Goal: Information Seeking & Learning: Learn about a topic

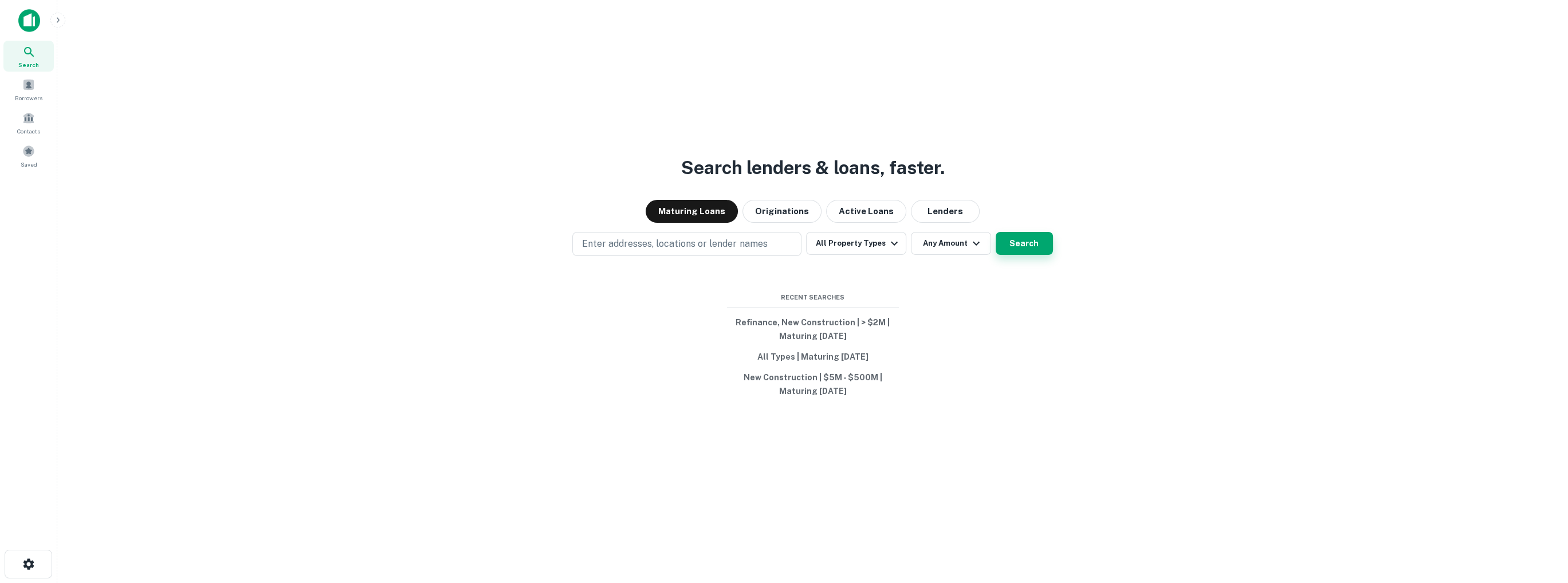
click at [1036, 247] on button "Search" at bounding box center [1024, 243] width 57 height 23
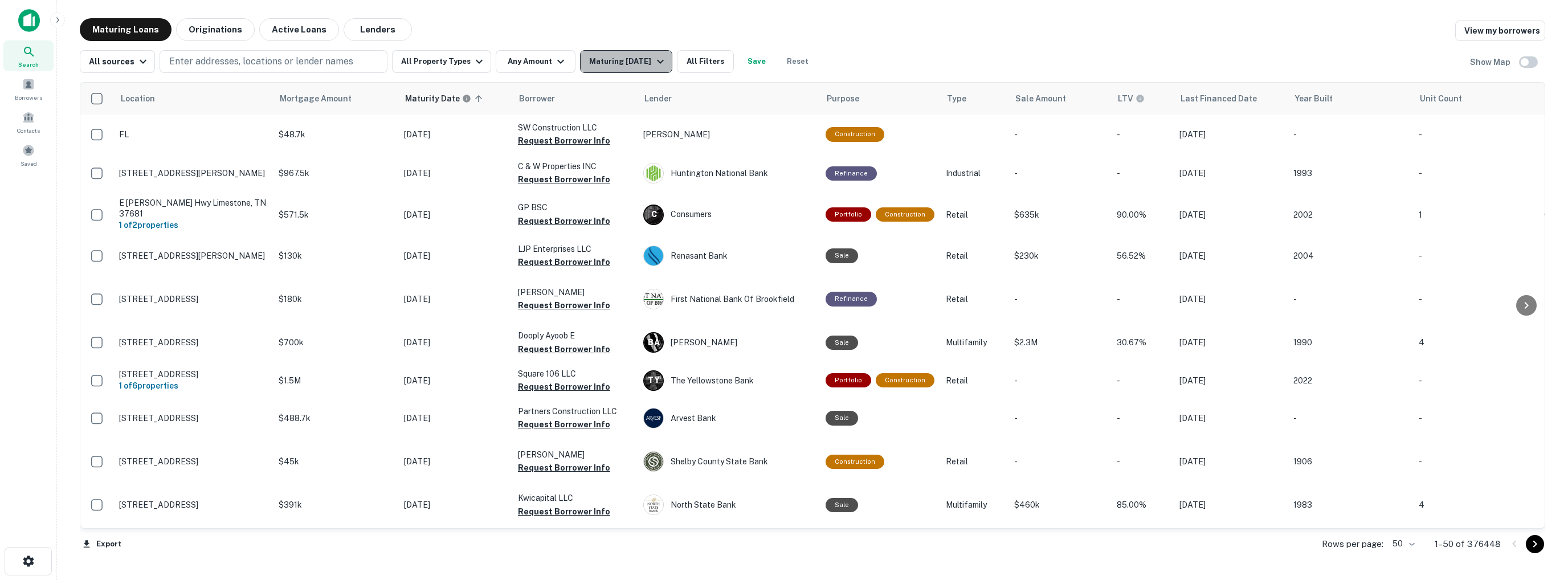
click at [620, 61] on div "Maturing [DATE]" at bounding box center [628, 62] width 77 height 14
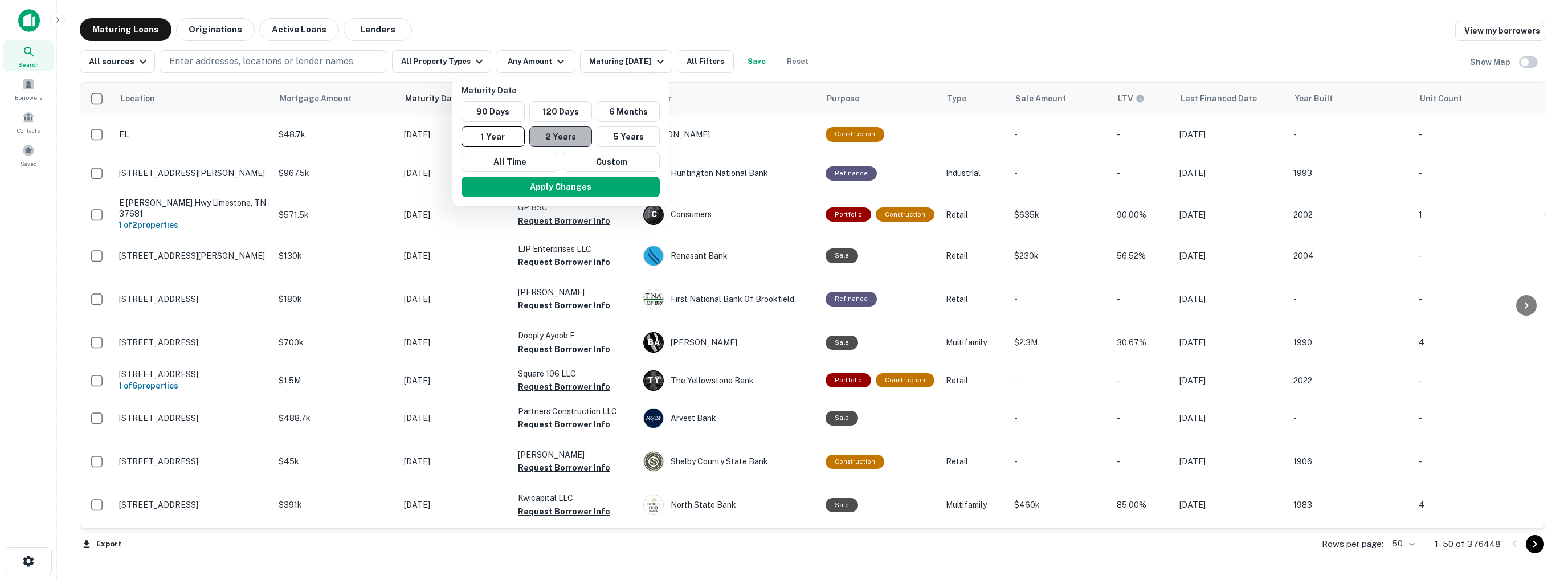
click at [560, 135] on button "2 Years" at bounding box center [561, 136] width 63 height 21
click at [501, 111] on button "90 Days" at bounding box center [499, 111] width 63 height 21
click at [709, 63] on div at bounding box center [784, 290] width 1568 height 580
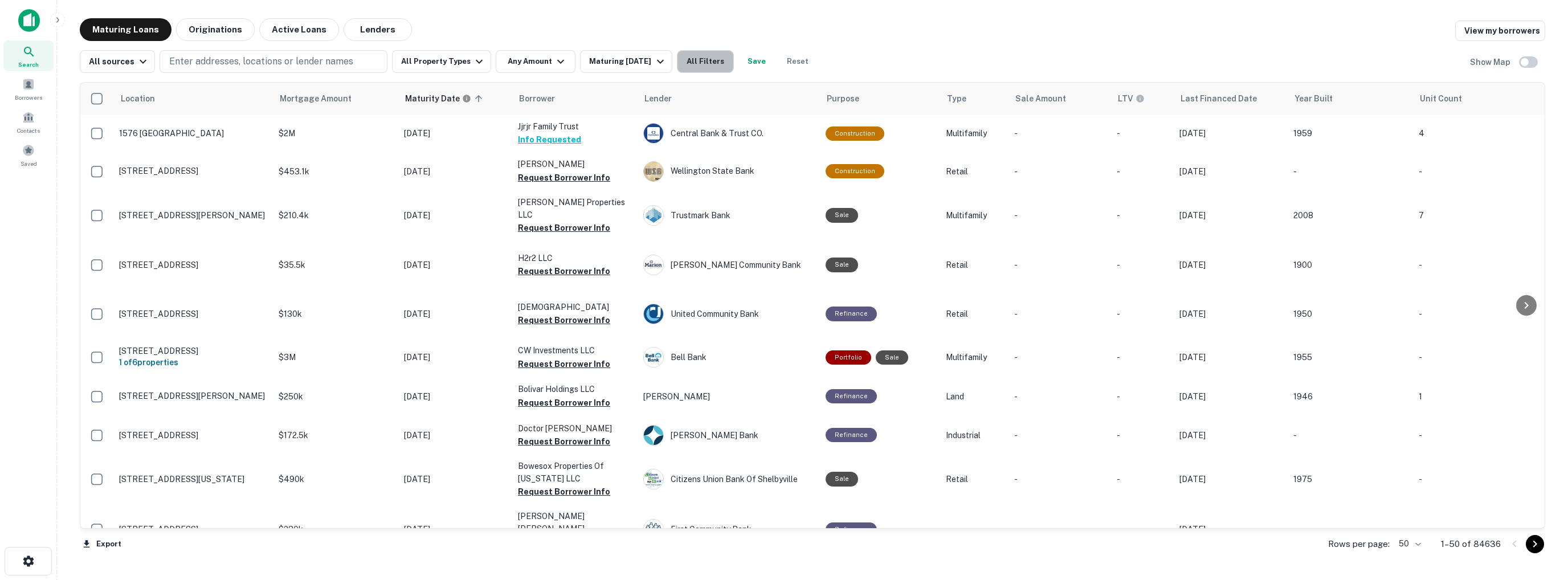
click at [709, 63] on button "All Filters" at bounding box center [705, 62] width 57 height 23
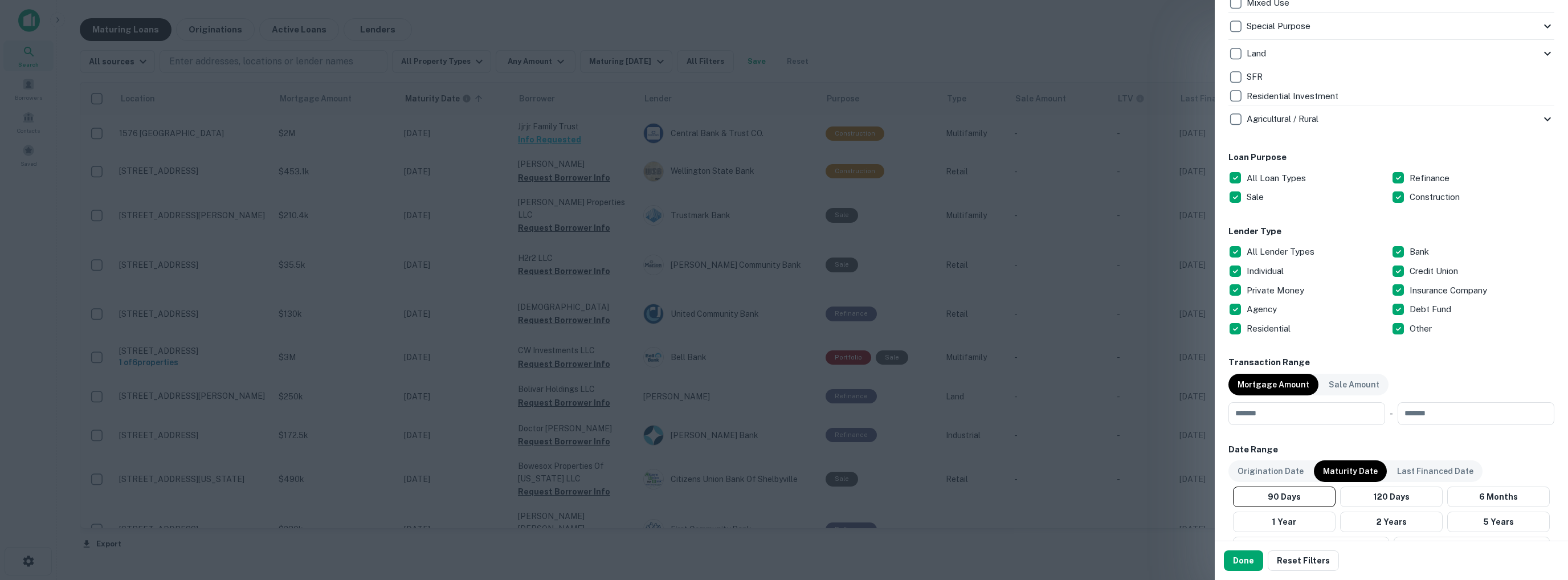
scroll to position [627, 0]
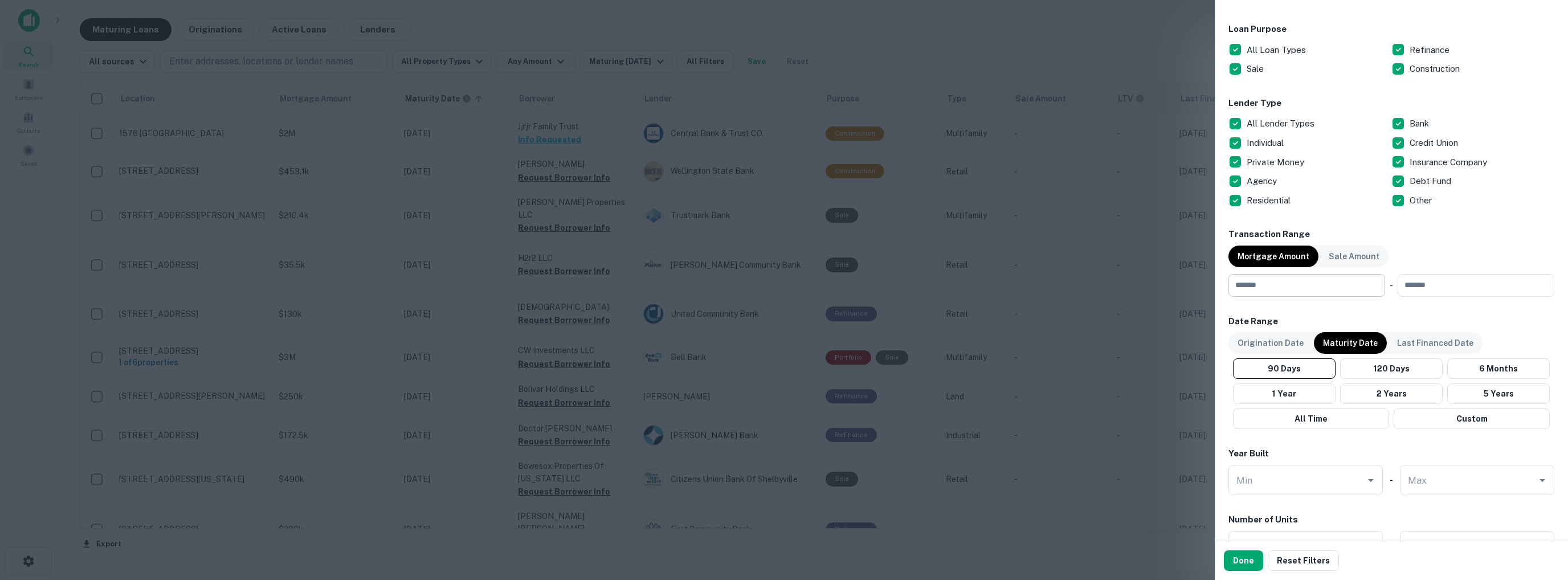
click at [1287, 285] on input "number" at bounding box center [1302, 285] width 149 height 23
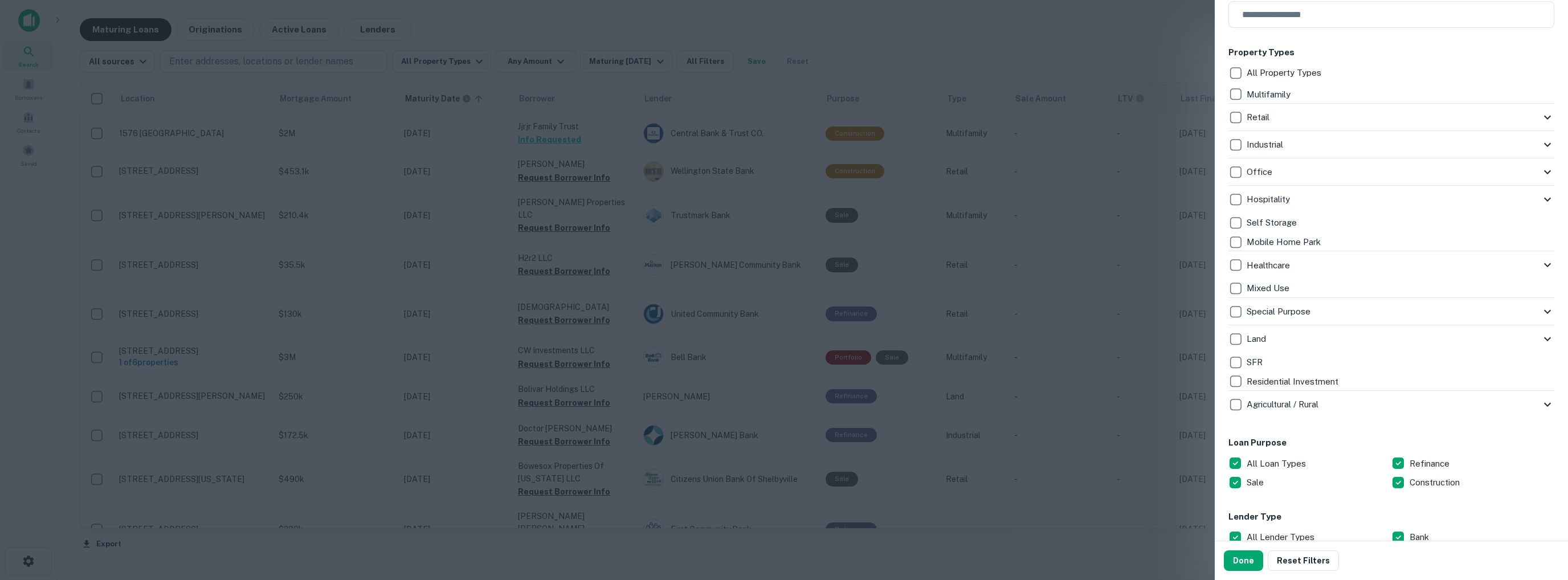
scroll to position [171, 0]
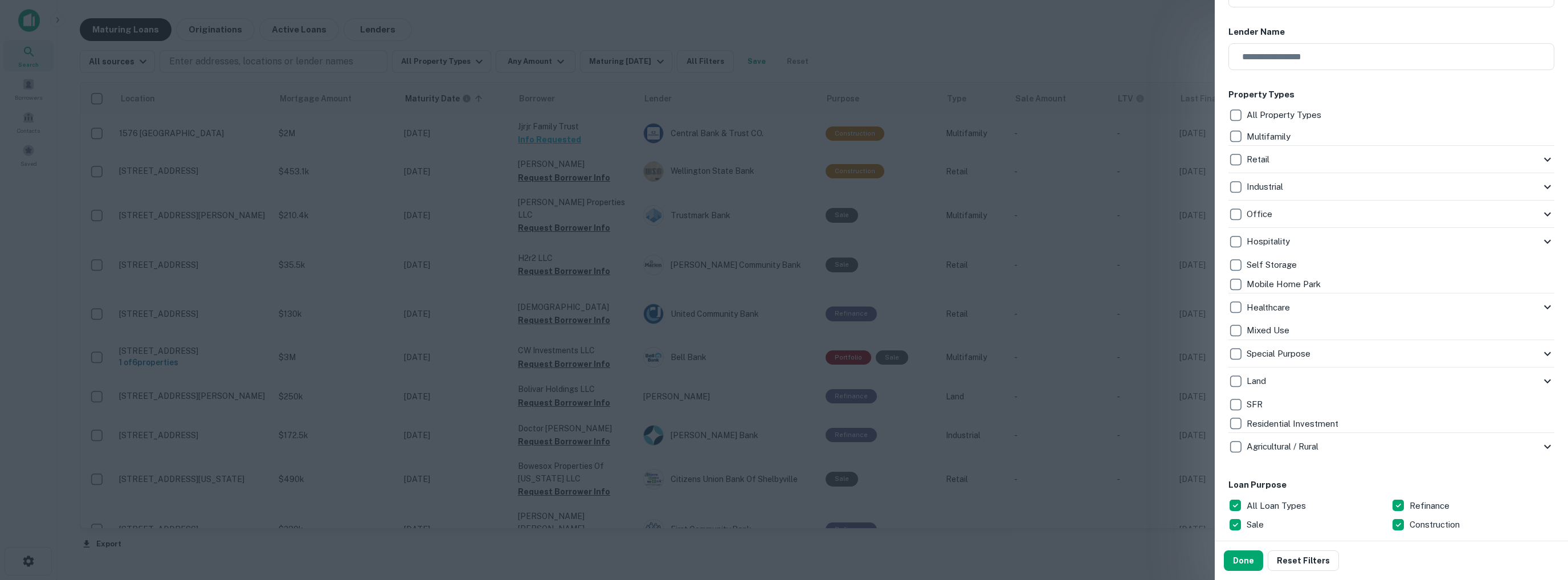
type input "*******"
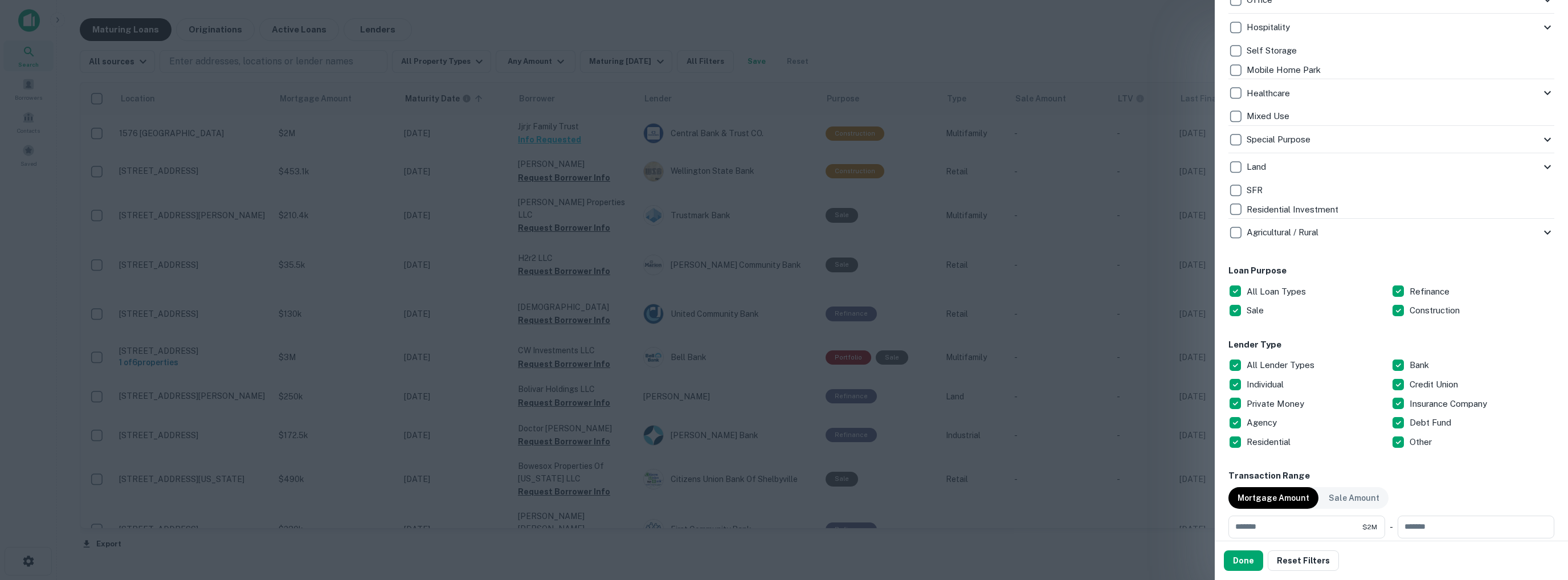
scroll to position [399, 0]
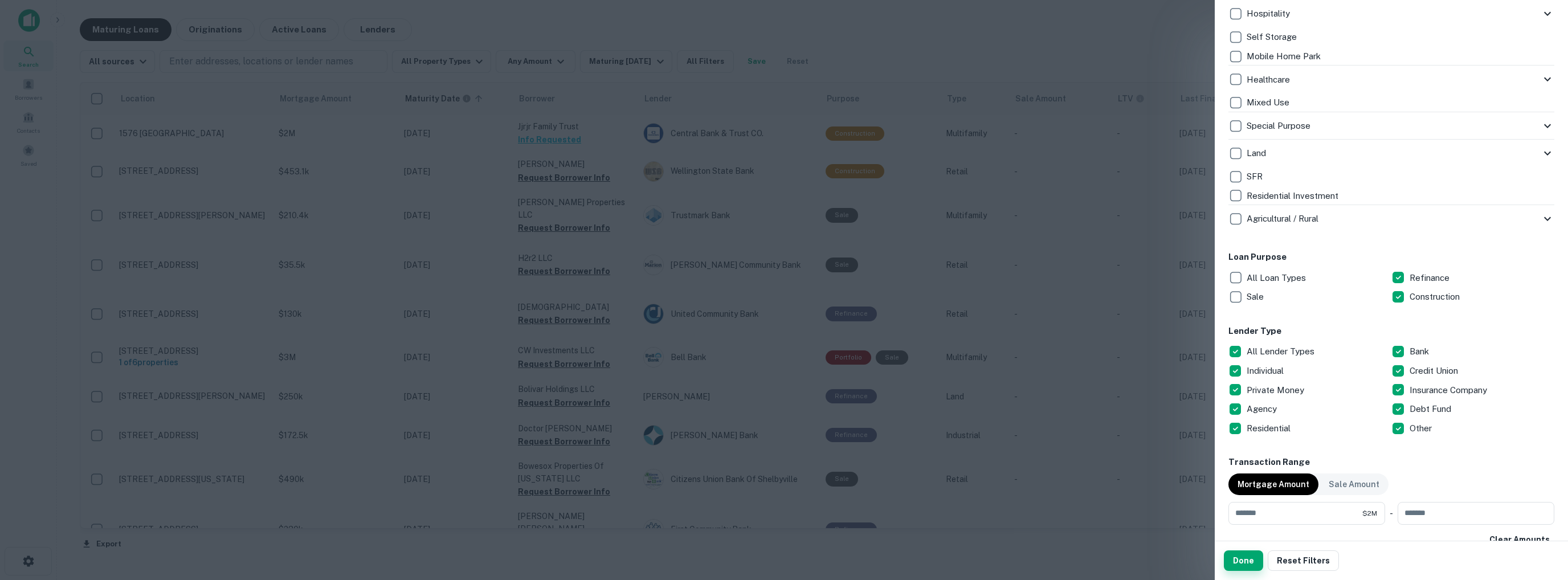
click at [1241, 564] on button "Done" at bounding box center [1243, 561] width 40 height 21
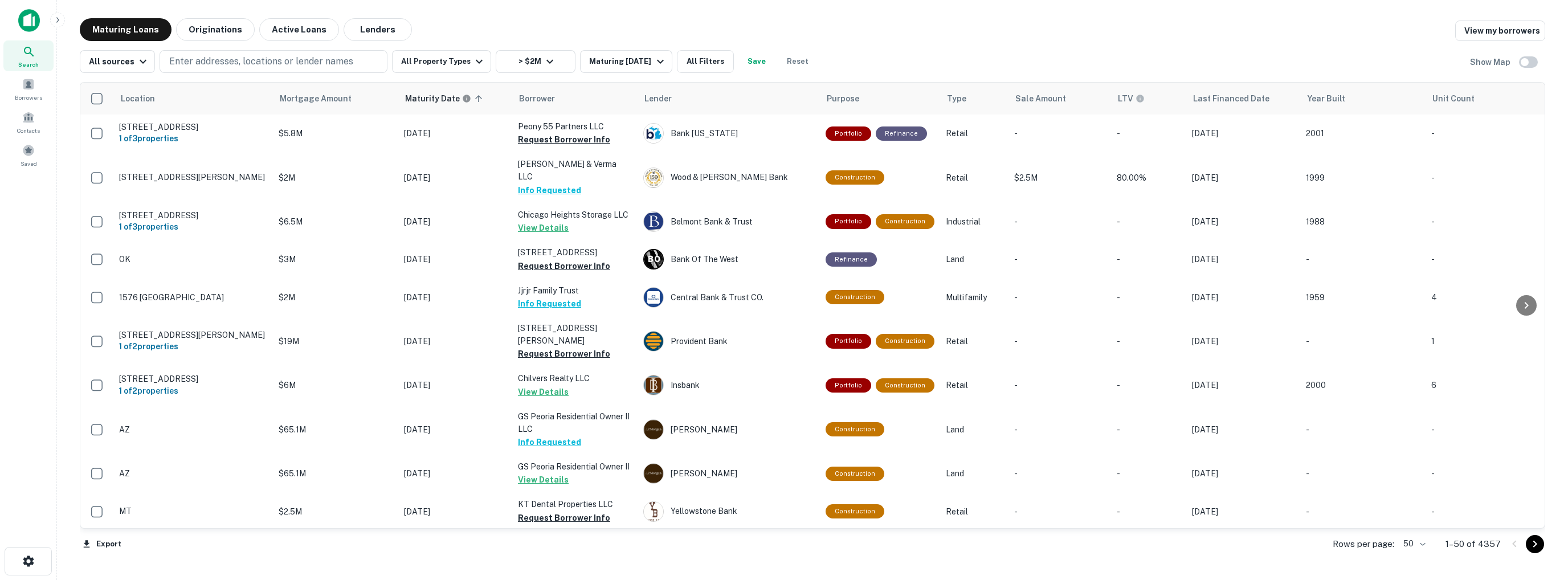
click at [1428, 545] on body "Search Borrowers Contacts Saved Maturing Loans Originations Active Loans Lender…" at bounding box center [784, 290] width 1568 height 580
click at [1423, 559] on li "100" at bounding box center [1415, 556] width 33 height 21
type input "***"
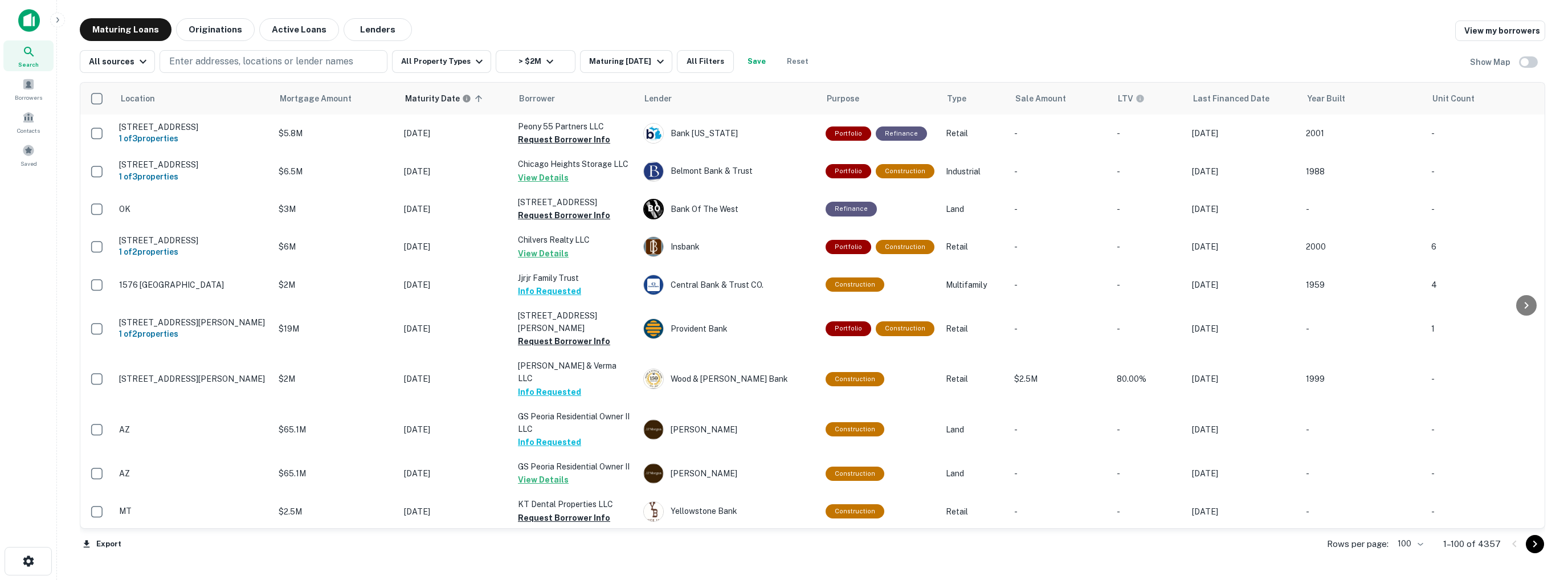
click at [1533, 547] on icon "Go to next page" at bounding box center [1535, 544] width 14 height 14
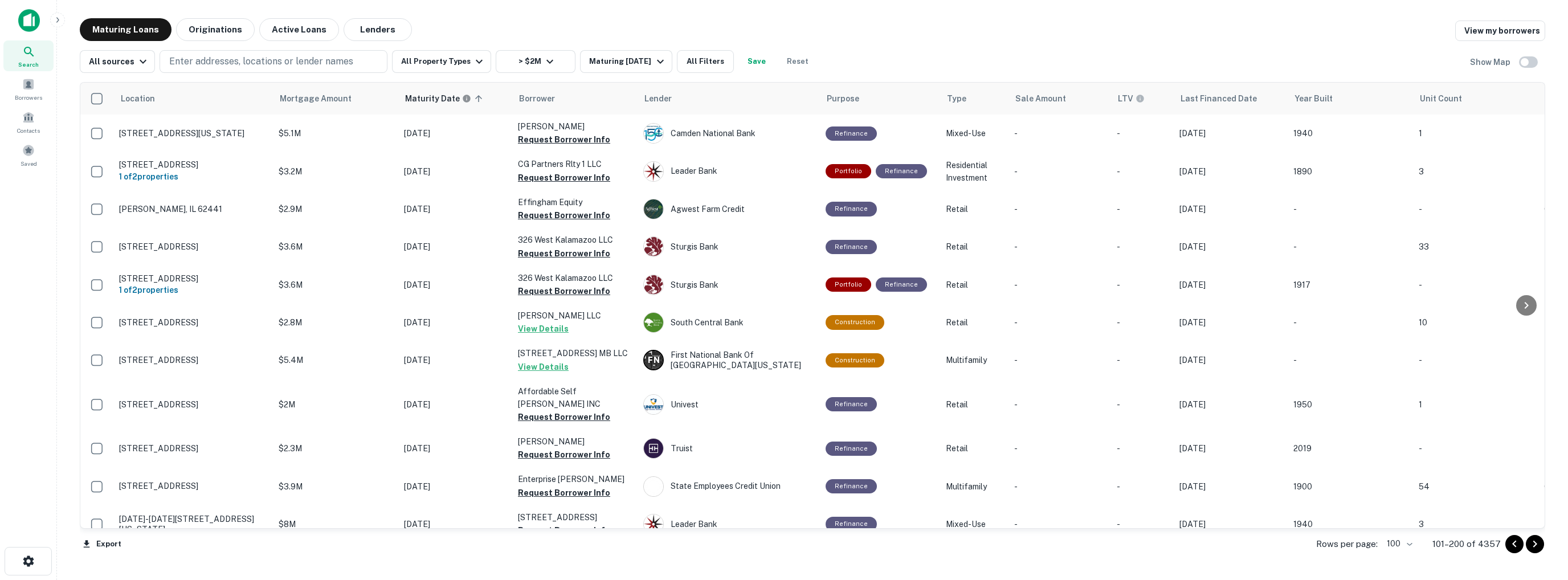
click at [1533, 547] on icon "Go to next page" at bounding box center [1535, 544] width 14 height 14
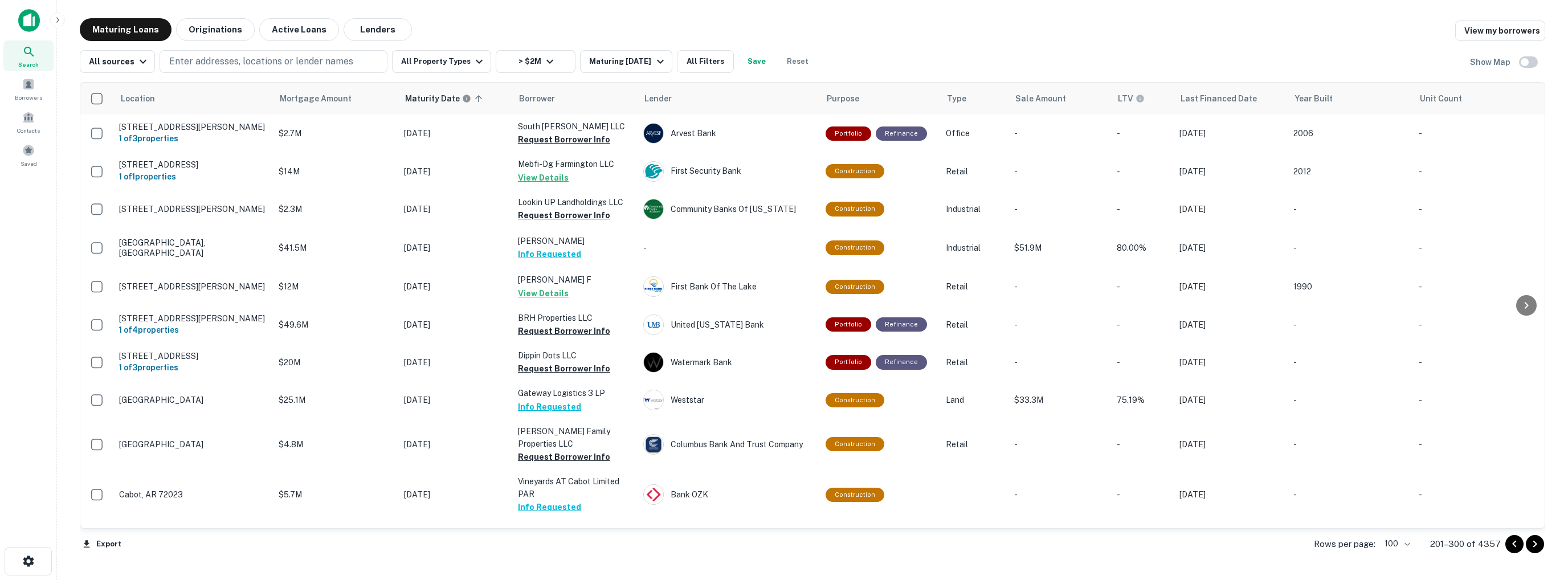
click at [1535, 547] on icon "Go to next page" at bounding box center [1535, 544] width 14 height 14
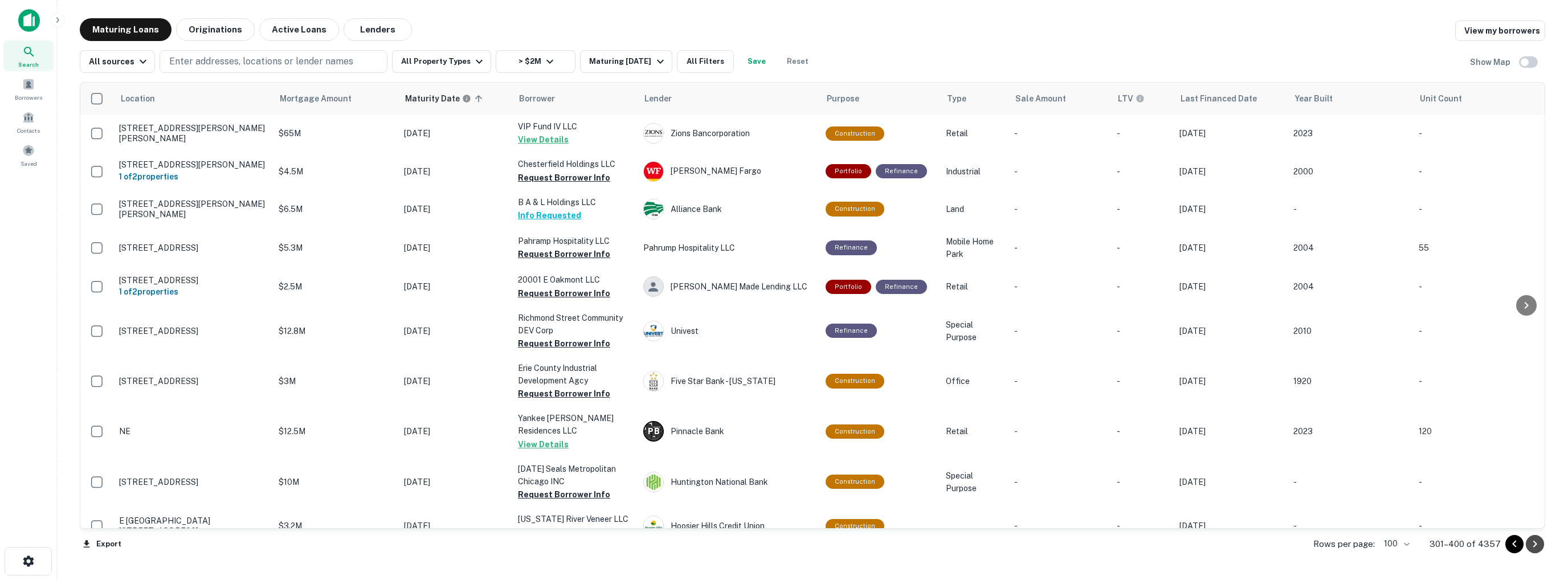
click at [1536, 547] on icon "Go to next page" at bounding box center [1535, 544] width 14 height 14
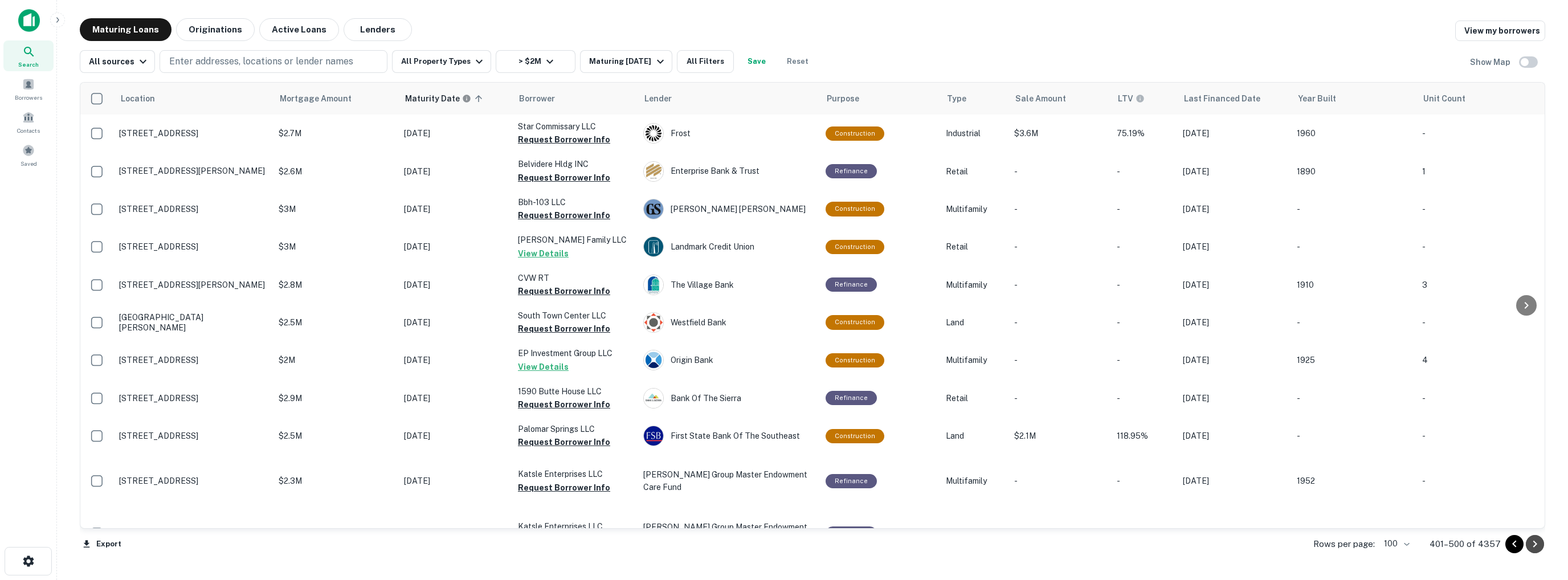
click at [1536, 547] on icon "Go to next page" at bounding box center [1535, 544] width 14 height 14
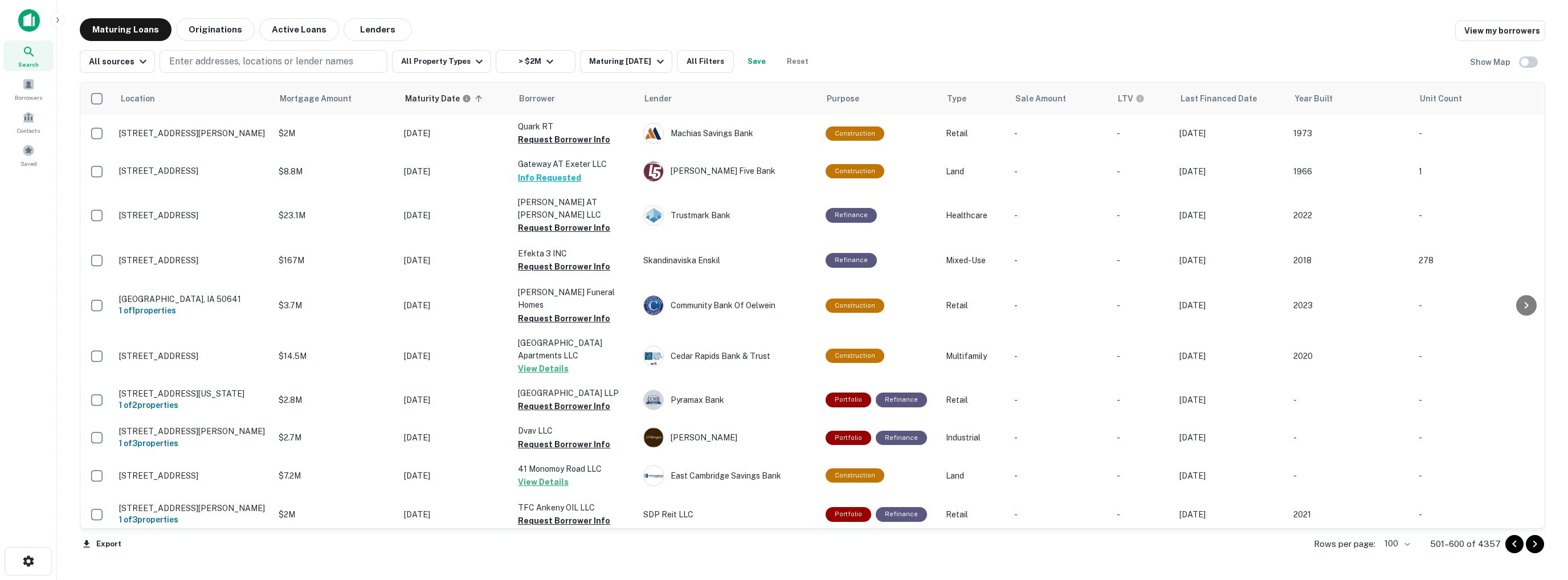
click at [1536, 547] on icon "Go to next page" at bounding box center [1535, 544] width 14 height 14
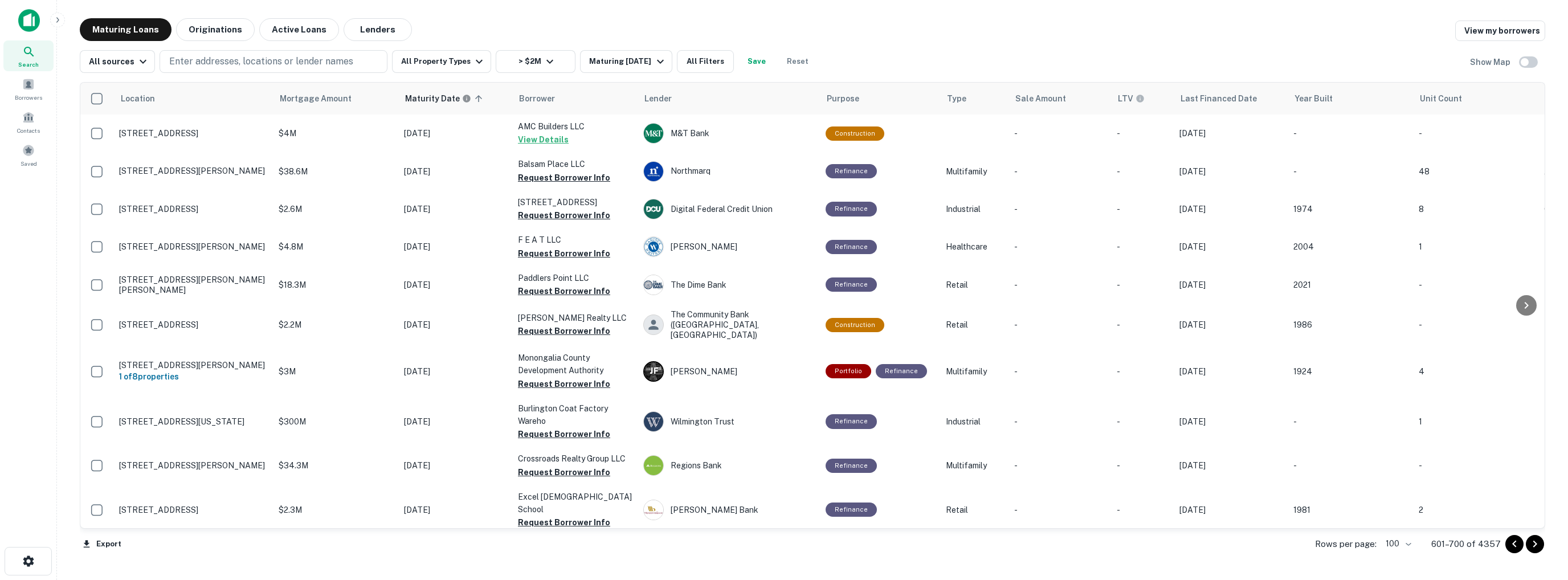
click at [1537, 547] on icon "Go to next page" at bounding box center [1535, 544] width 14 height 14
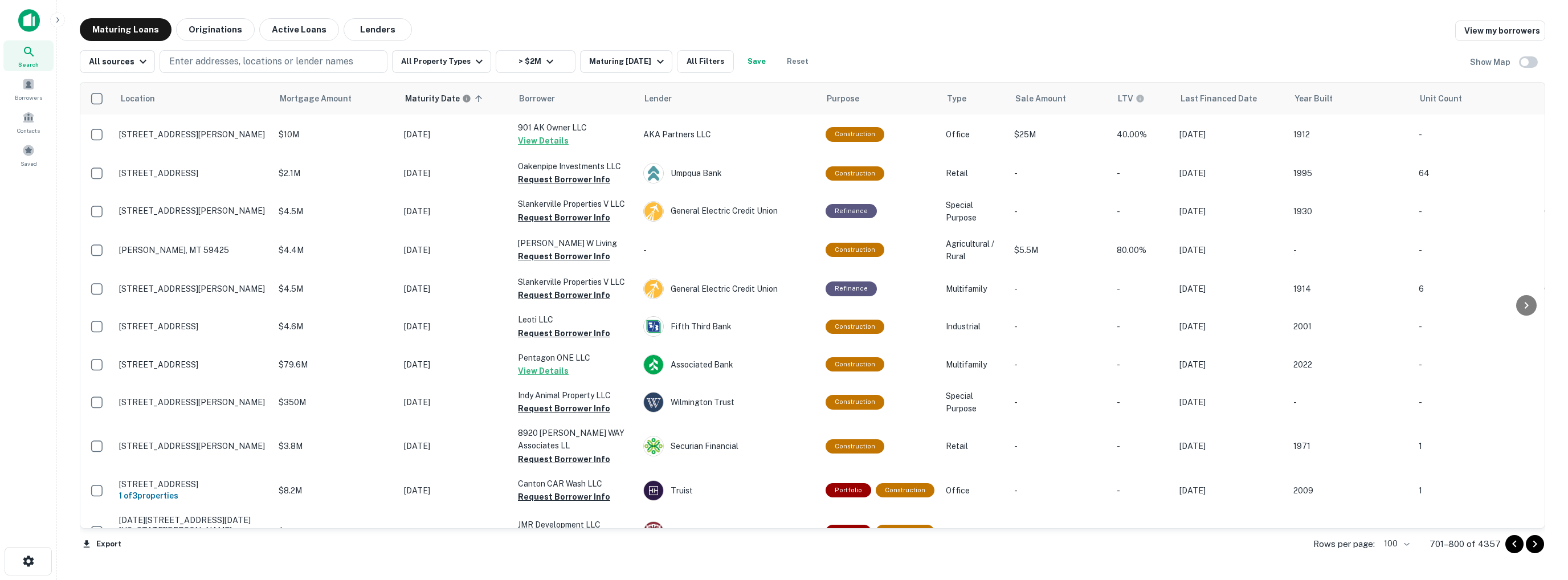
click at [1537, 547] on icon "Go to next page" at bounding box center [1535, 544] width 14 height 14
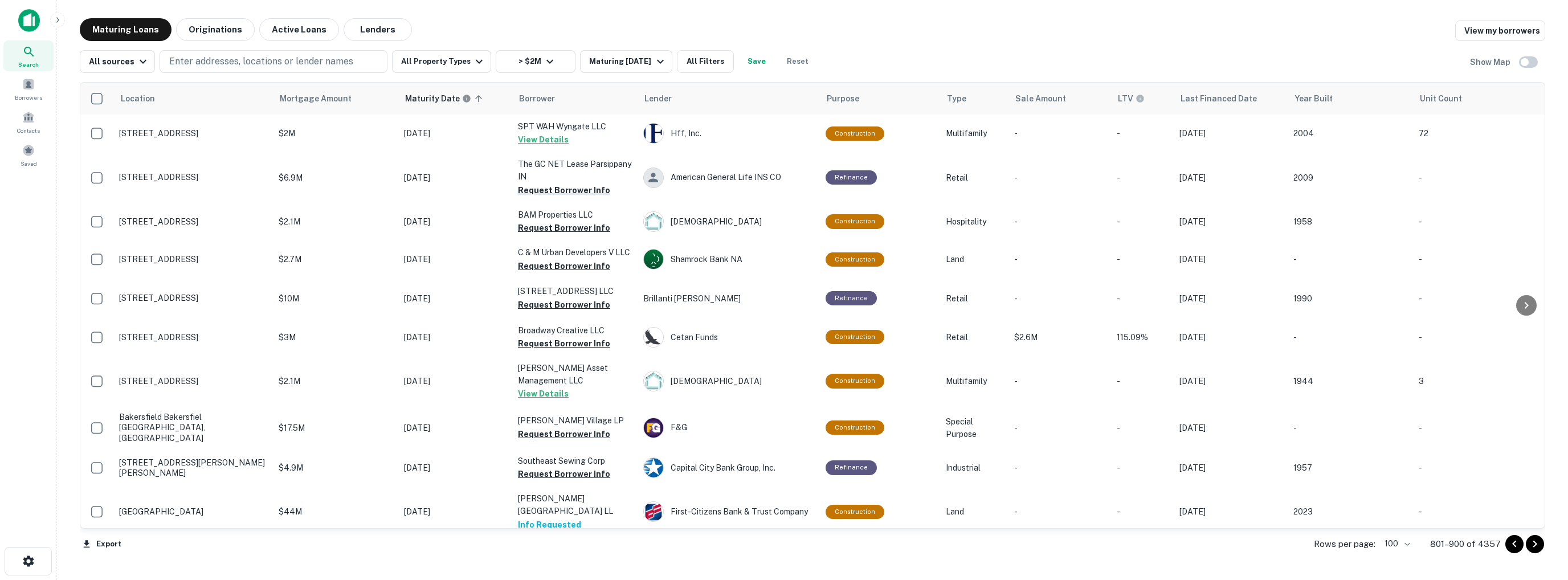
click at [1537, 547] on icon "Go to next page" at bounding box center [1535, 544] width 14 height 14
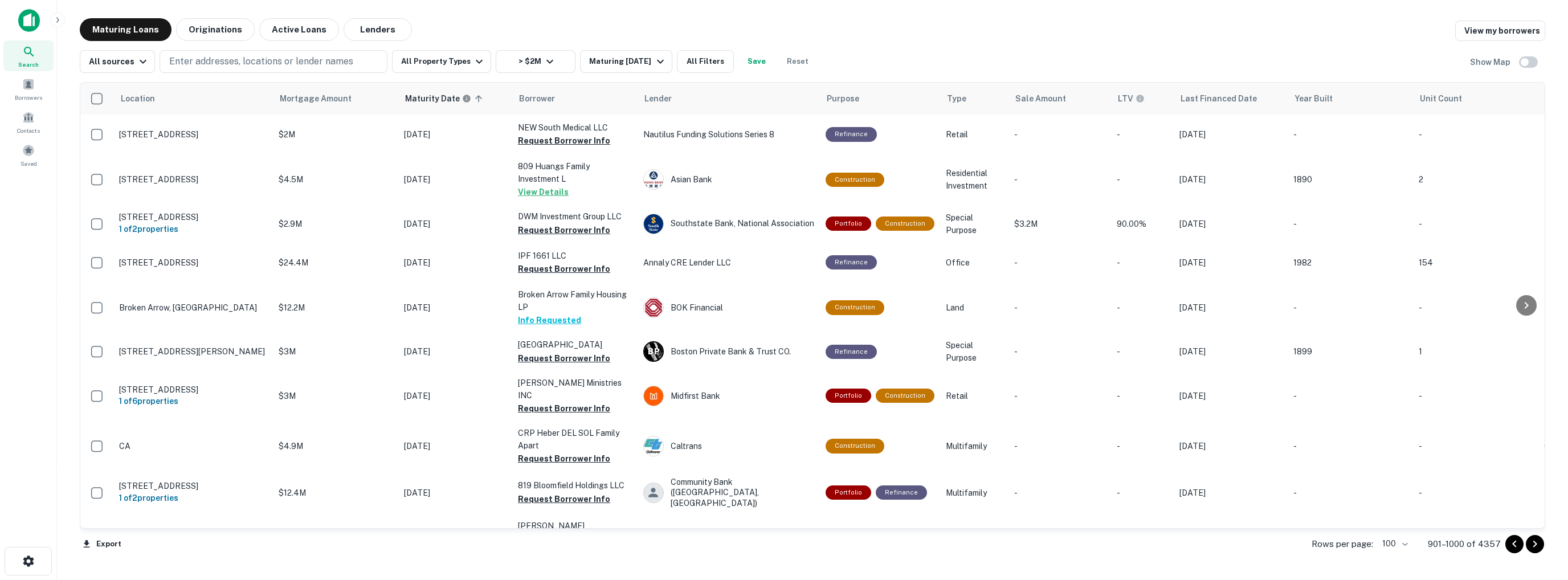
click at [1538, 547] on icon "Go to next page" at bounding box center [1535, 544] width 14 height 14
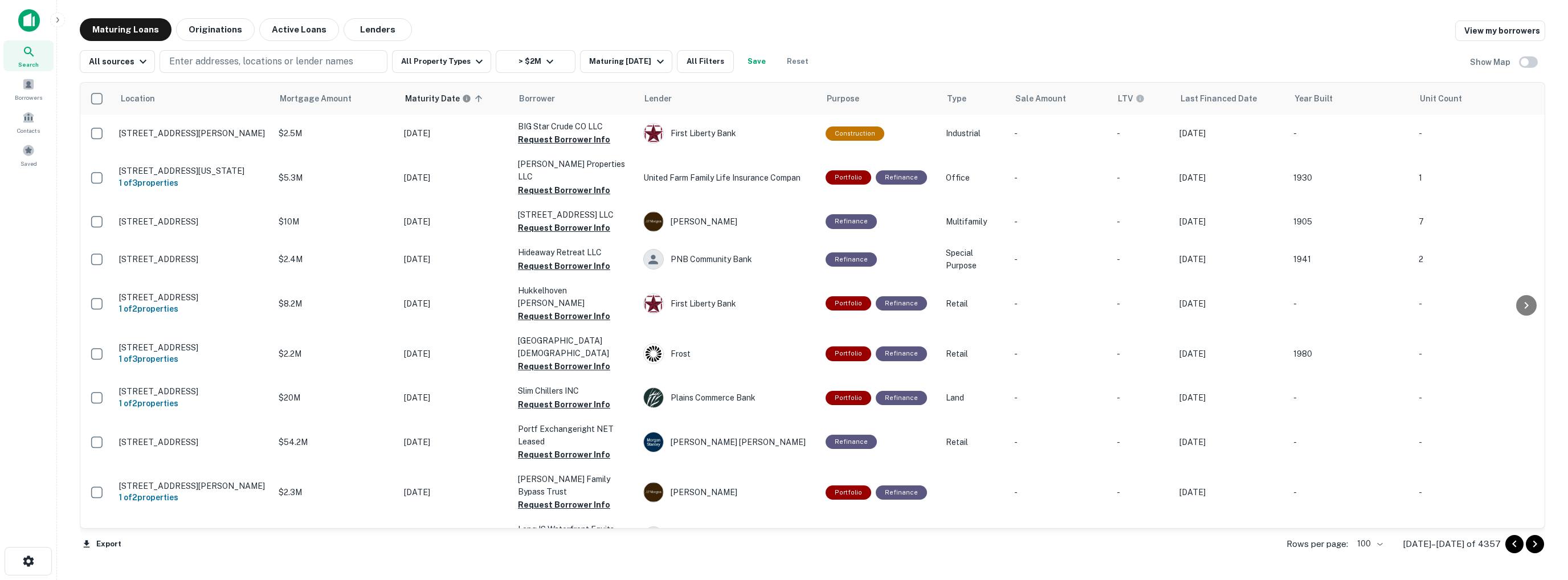
click at [1538, 547] on icon "Go to next page" at bounding box center [1535, 544] width 14 height 14
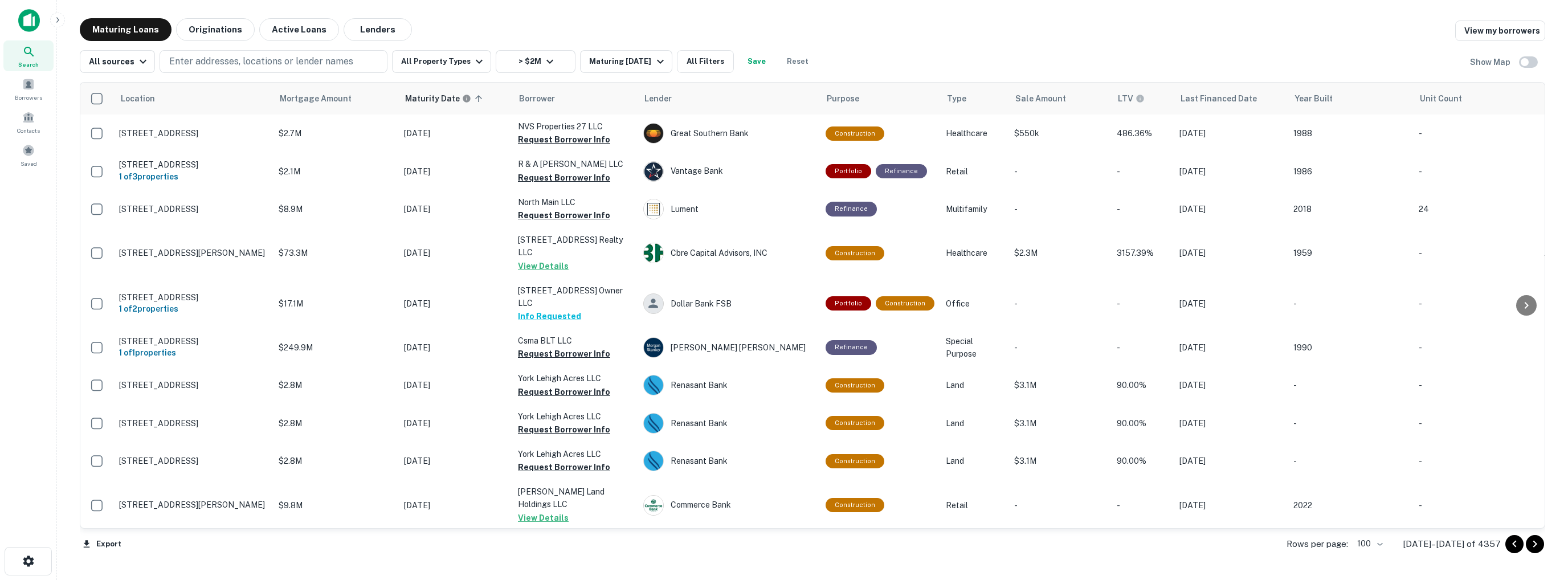
click at [1538, 547] on icon "Go to next page" at bounding box center [1535, 544] width 14 height 14
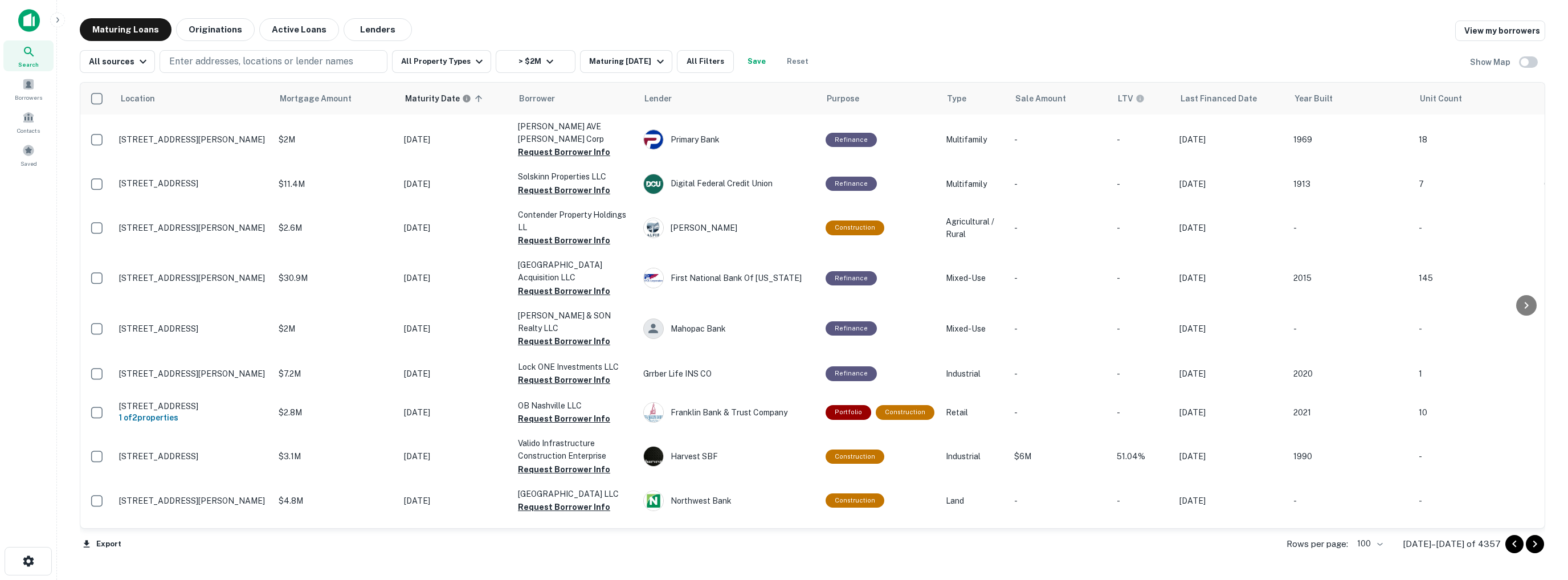
click at [1539, 547] on icon "Go to next page" at bounding box center [1535, 544] width 14 height 14
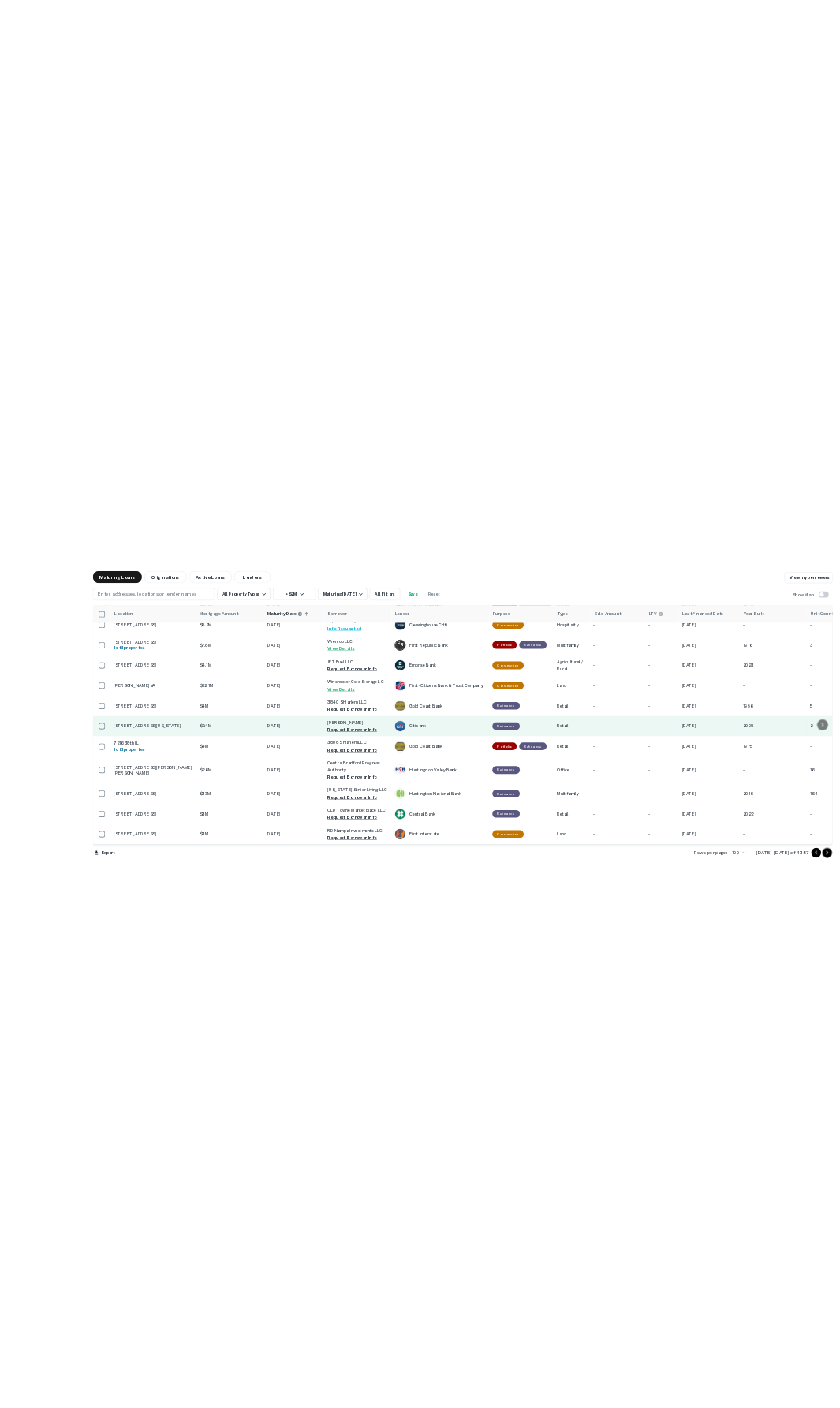
scroll to position [631, 0]
